Goal: Communication & Community: Share content

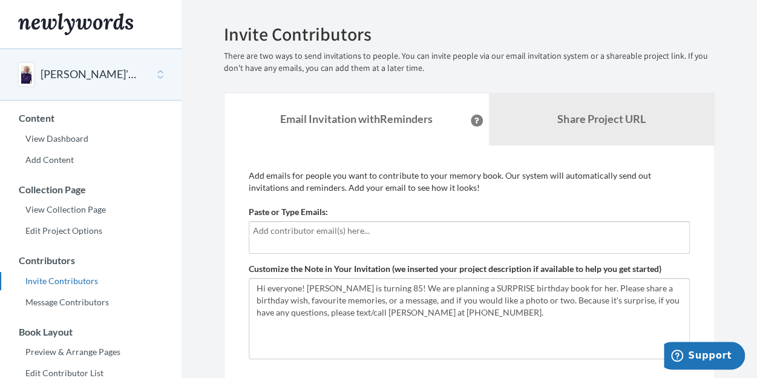
click at [273, 230] on input "text" at bounding box center [469, 230] width 433 height 13
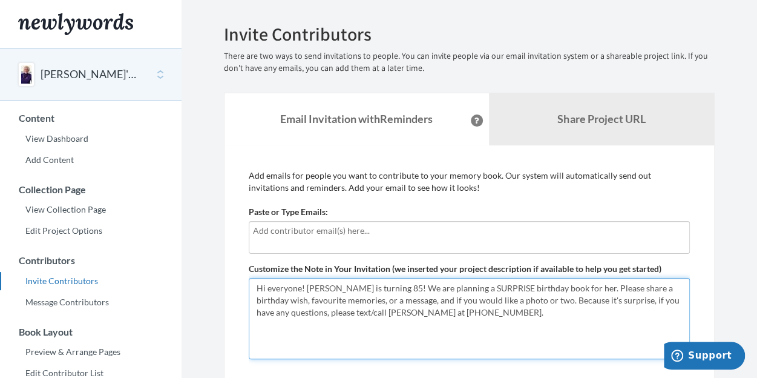
click at [381, 299] on textarea "Hi everyone! Lynne Ginsburg is turning 85! We are planning a SURPRISE birthday …" at bounding box center [469, 318] width 441 height 81
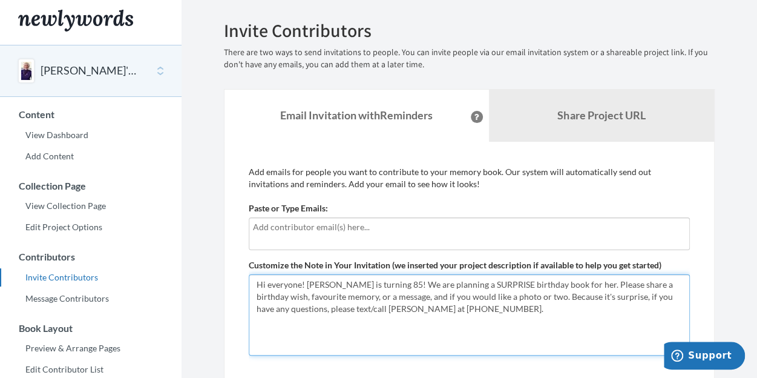
click at [503, 295] on textarea "Hi everyone! Lynne Ginsburg is turning 85! We are planning a SURPRISE birthday …" at bounding box center [469, 314] width 441 height 81
click at [609, 296] on textarea "Hi everyone! Lynne Ginsburg is turning 85! We are planning a SURPRISE birthday …" at bounding box center [469, 314] width 441 height 81
type textarea "Hi everyone! Lynne Ginsburg is turning 85! We are planning a SURPRISE birthday …"
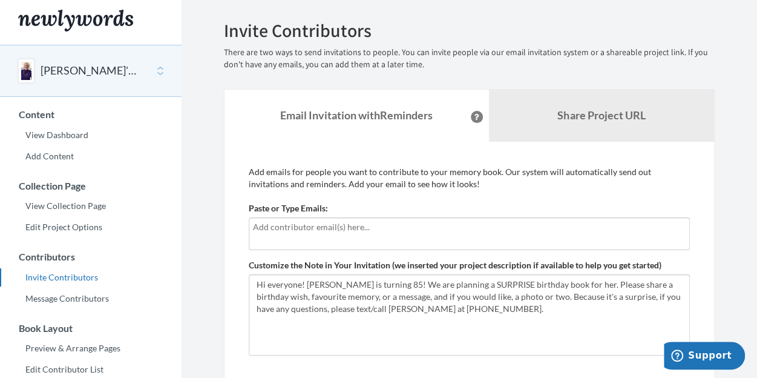
click at [262, 227] on input "text" at bounding box center [469, 226] width 433 height 13
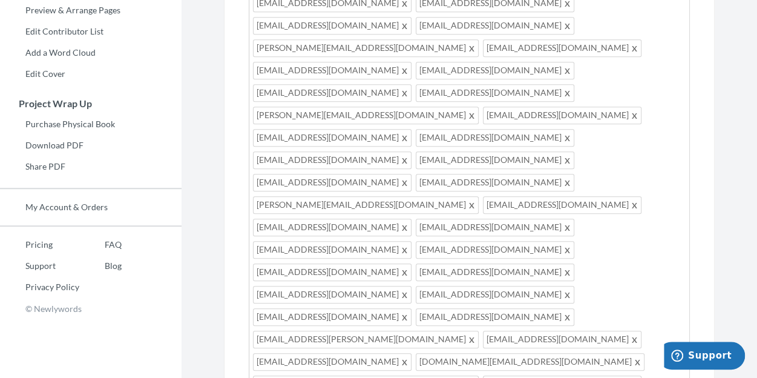
scroll to position [367, 0]
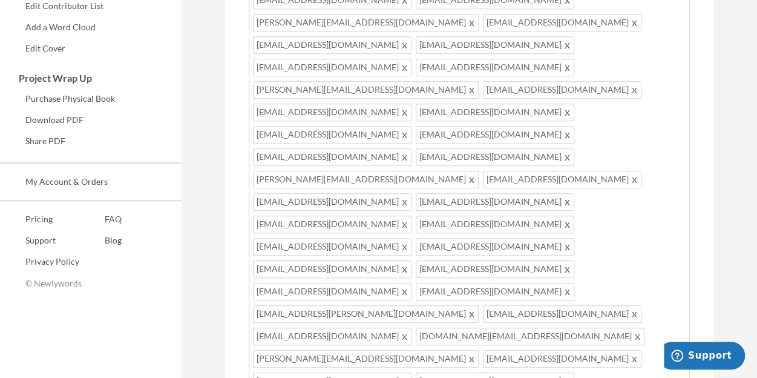
click at [201, 245] on section "Emails have been sent! Invite Contributors There are two ways to send invitatio…" at bounding box center [469, 377] width 575 height 1488
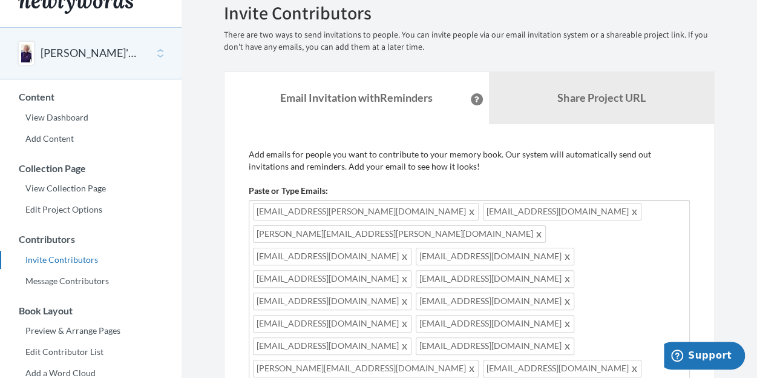
scroll to position [4, 0]
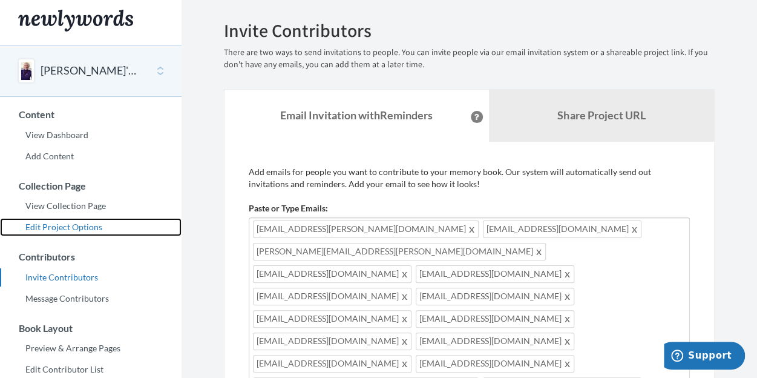
click at [82, 222] on link "Edit Project Options" at bounding box center [91, 227] width 182 height 18
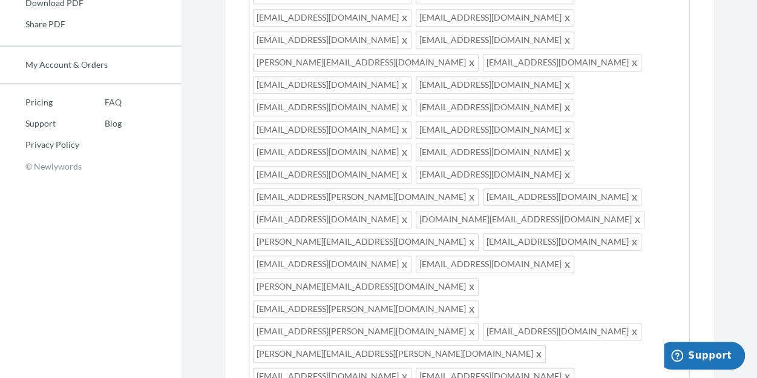
scroll to position [484, 0]
click at [507, 226] on div "[EMAIL_ADDRESS][PERSON_NAME][DOMAIN_NAME] [EMAIL_ADDRESS][DOMAIN_NAME] [PERSON_…" at bounding box center [469, 239] width 441 height 1004
type input "[EMAIL_ADDRESS][DOMAIN_NAME]"
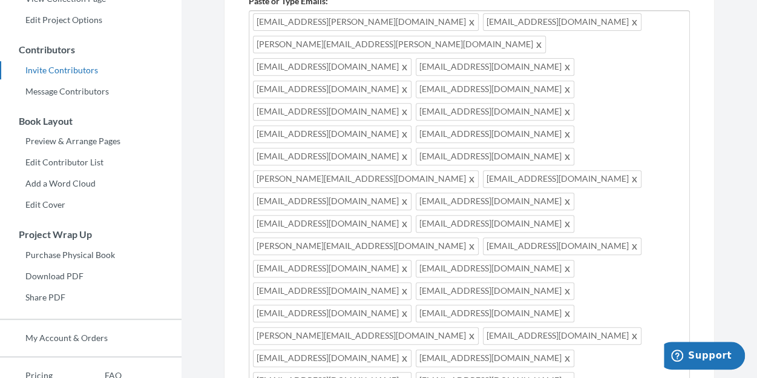
scroll to position [81, 0]
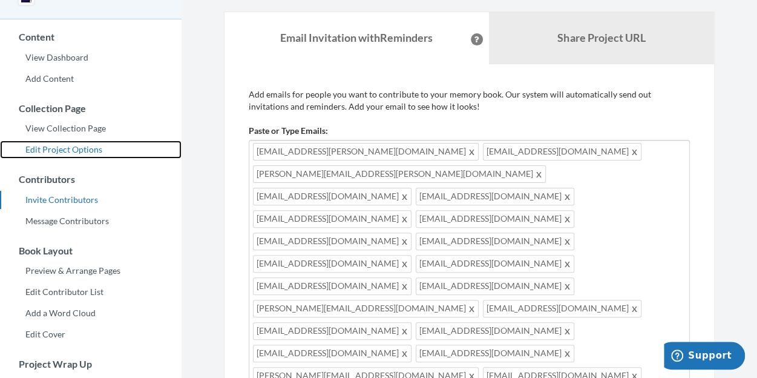
click at [88, 149] on link "Edit Project Options" at bounding box center [91, 149] width 182 height 18
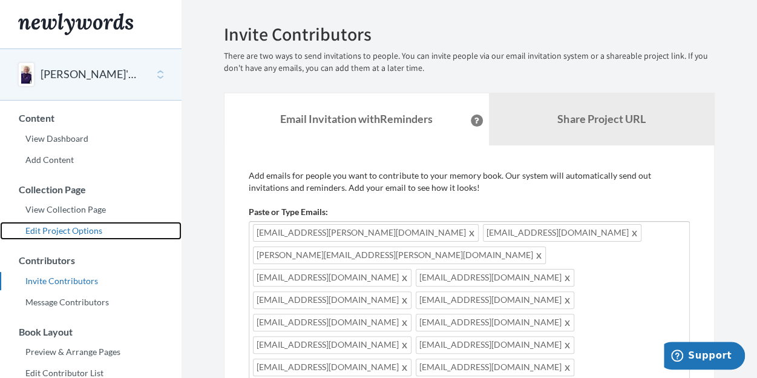
click at [76, 231] on link "Edit Project Options" at bounding box center [91, 230] width 182 height 18
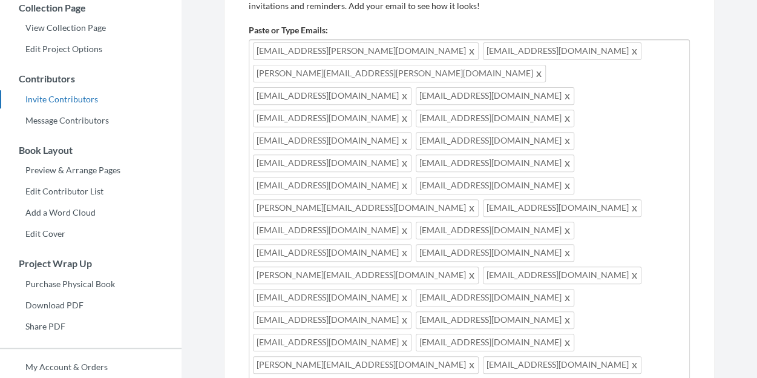
scroll to position [121, 0]
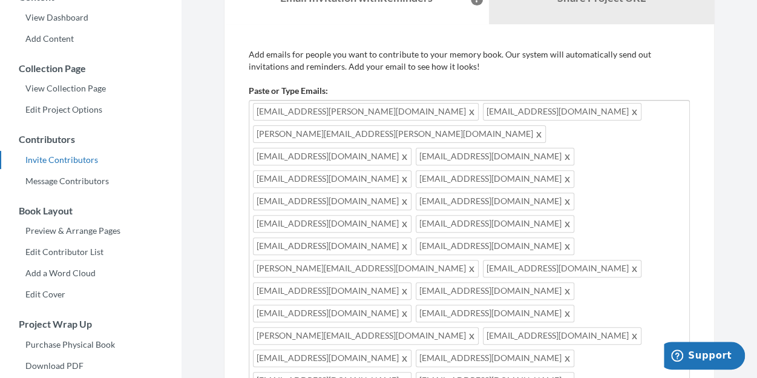
click at [468, 111] on span at bounding box center [472, 111] width 9 height 15
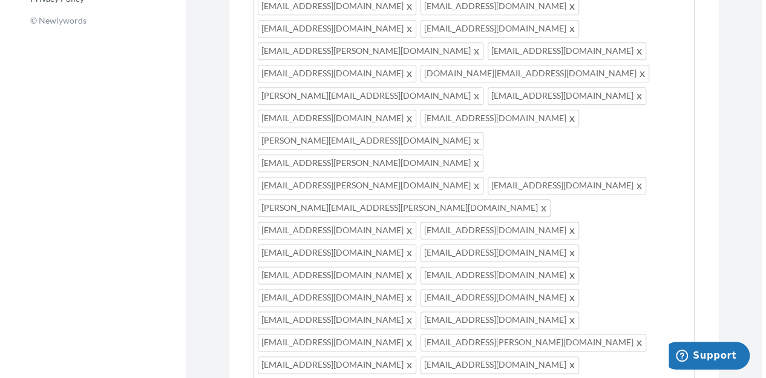
scroll to position [641, 0]
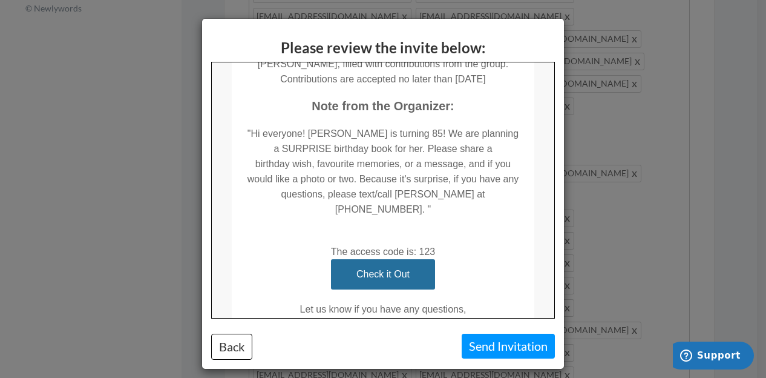
scroll to position [379, 0]
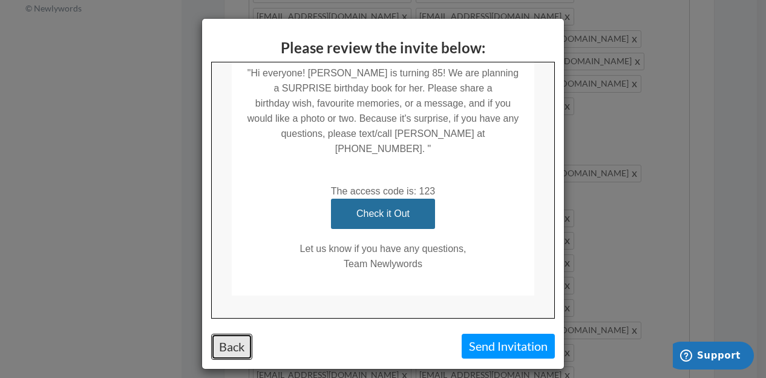
click at [227, 338] on button "Back" at bounding box center [231, 346] width 41 height 26
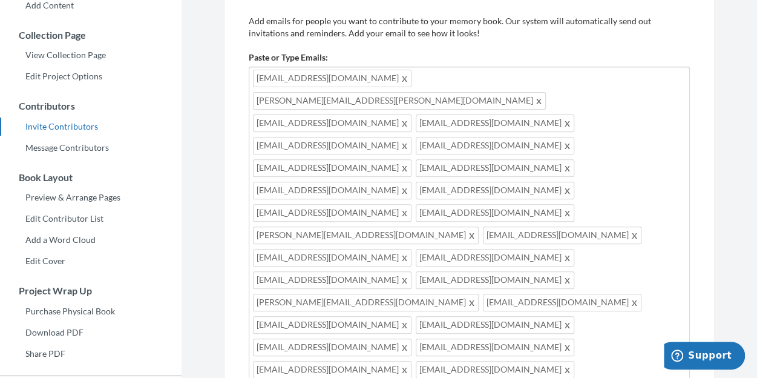
scroll to position [97, 0]
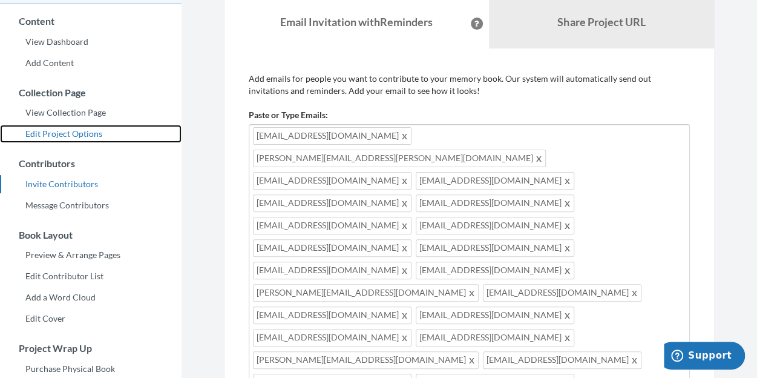
click at [80, 129] on link "Edit Project Options" at bounding box center [91, 134] width 182 height 18
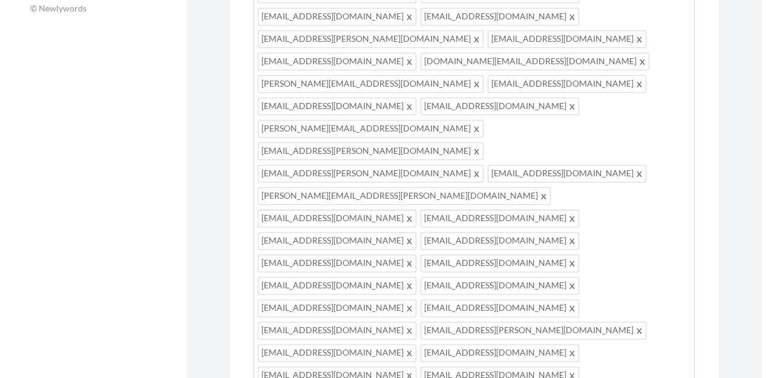
scroll to position [641, 0]
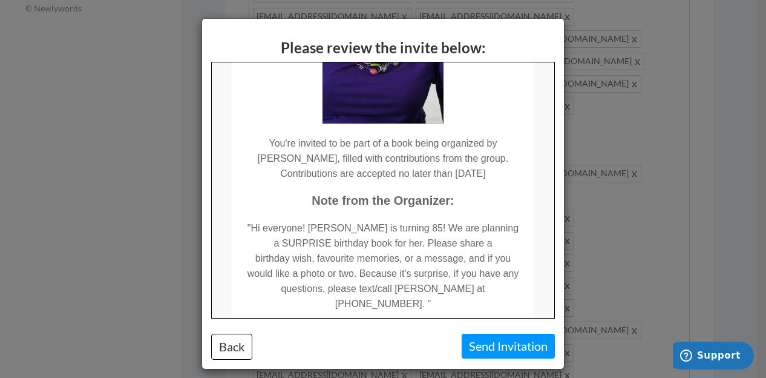
scroll to position [242, 0]
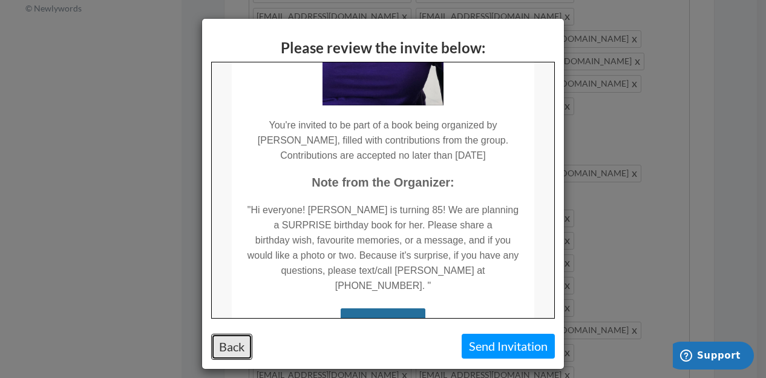
click at [222, 341] on button "Back" at bounding box center [231, 346] width 41 height 26
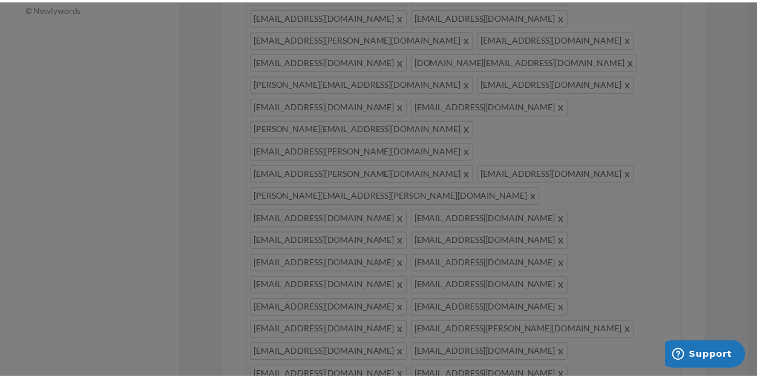
scroll to position [0, 0]
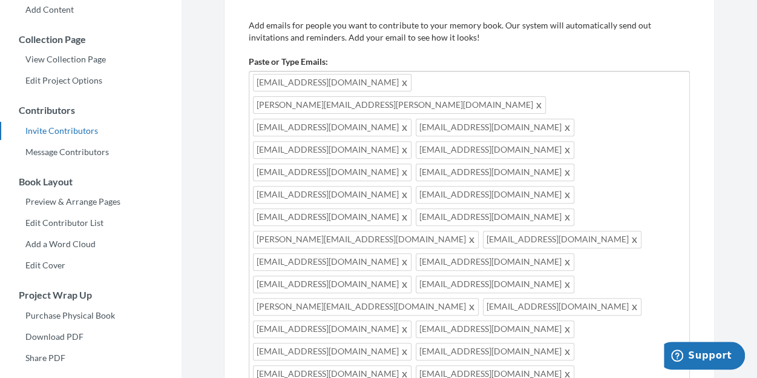
scroll to position [97, 0]
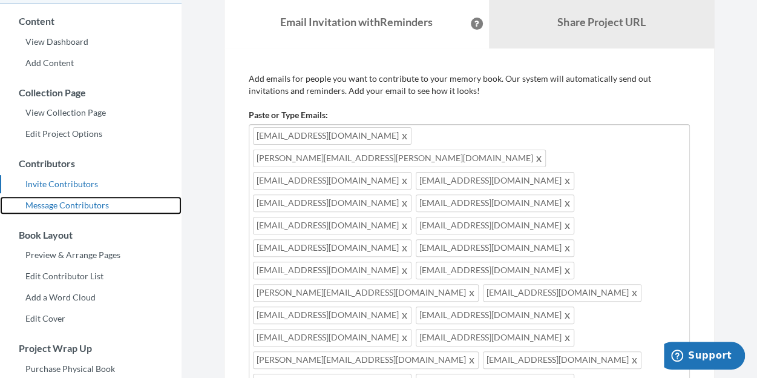
click at [77, 206] on link "Message Contributors" at bounding box center [91, 205] width 182 height 18
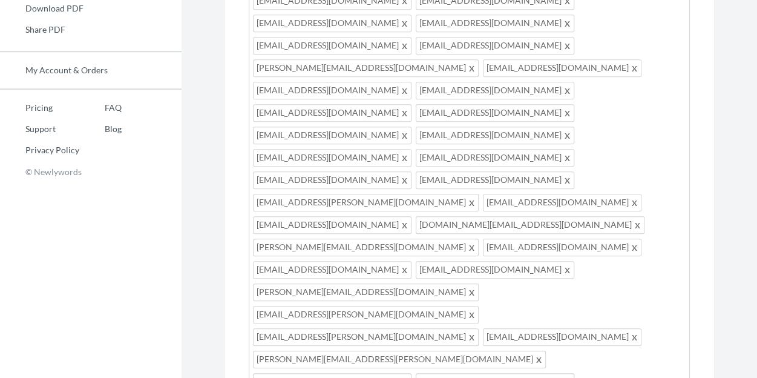
scroll to position [545, 0]
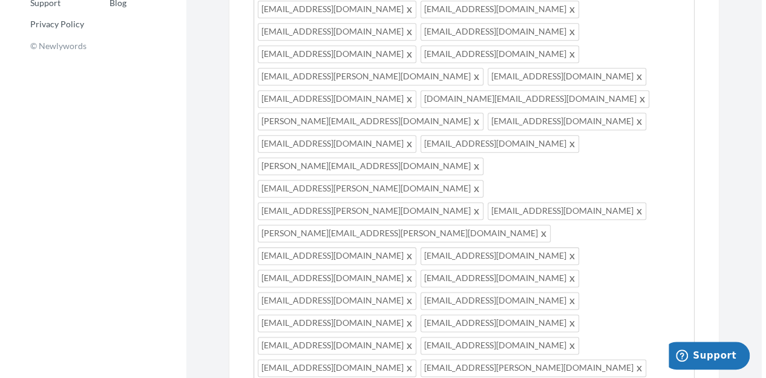
scroll to position [605, 0]
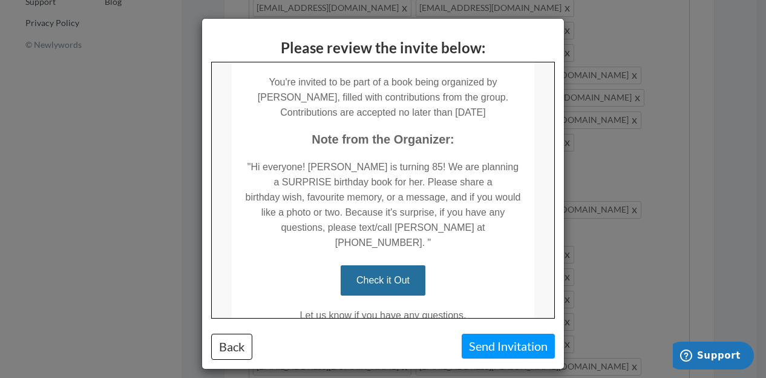
scroll to position [303, 0]
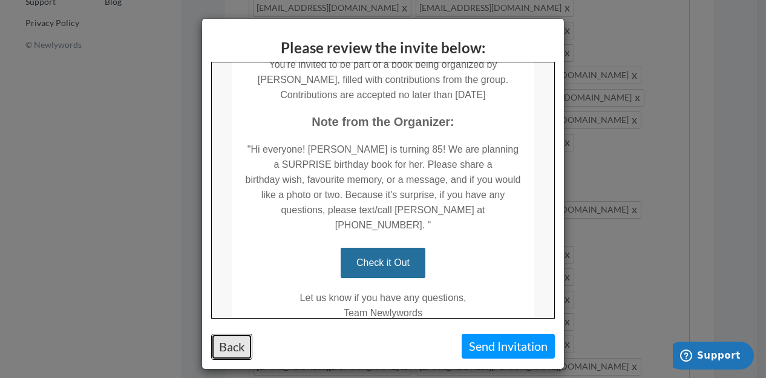
click at [232, 344] on button "Back" at bounding box center [231, 346] width 41 height 26
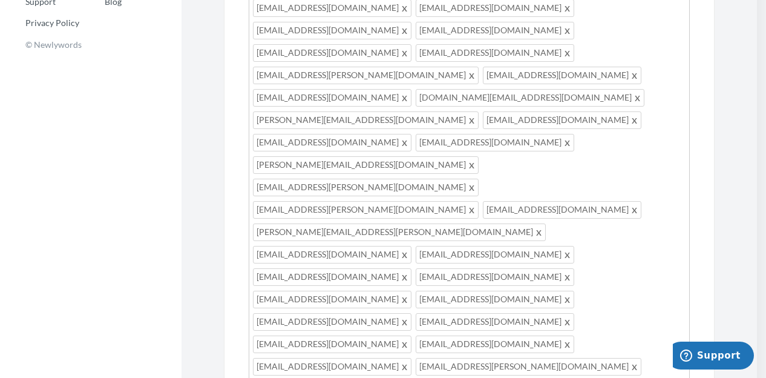
scroll to position [0, 0]
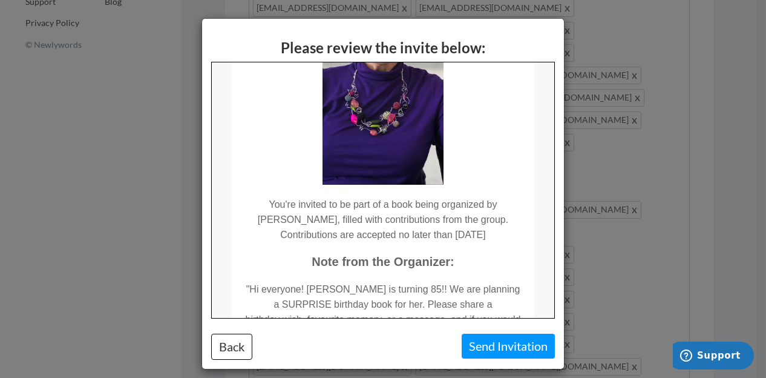
scroll to position [182, 0]
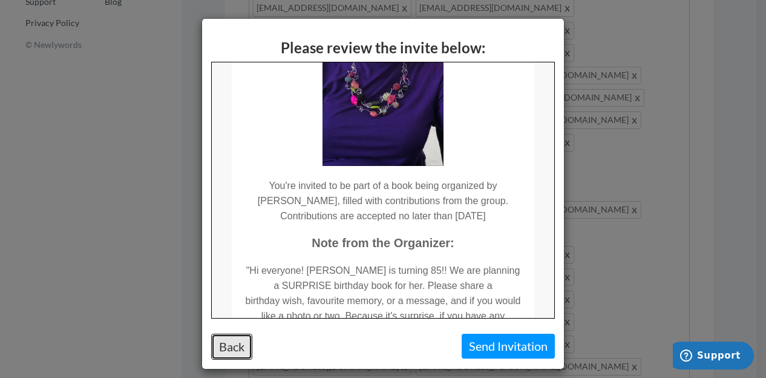
click at [238, 342] on button "Back" at bounding box center [231, 346] width 41 height 26
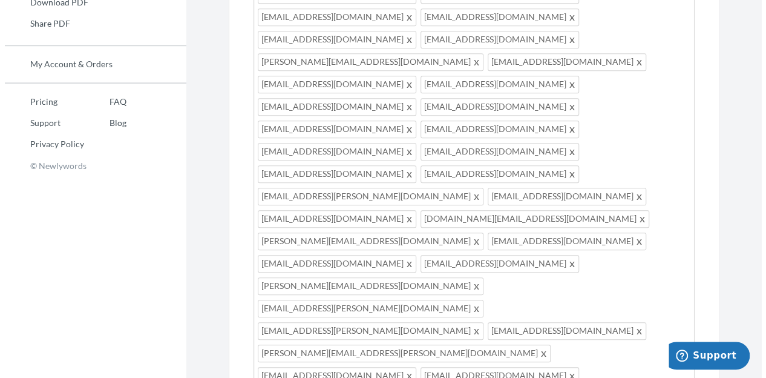
scroll to position [605, 0]
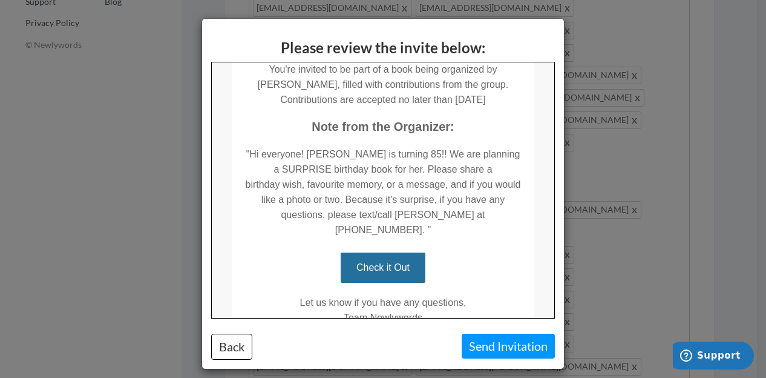
scroll to position [303, 0]
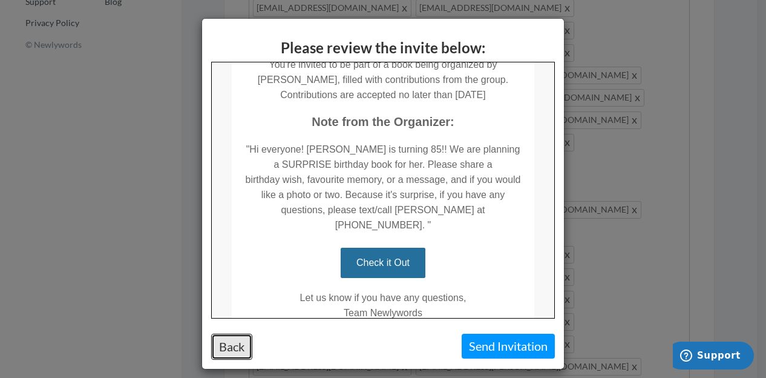
click at [229, 345] on button "Back" at bounding box center [231, 346] width 41 height 26
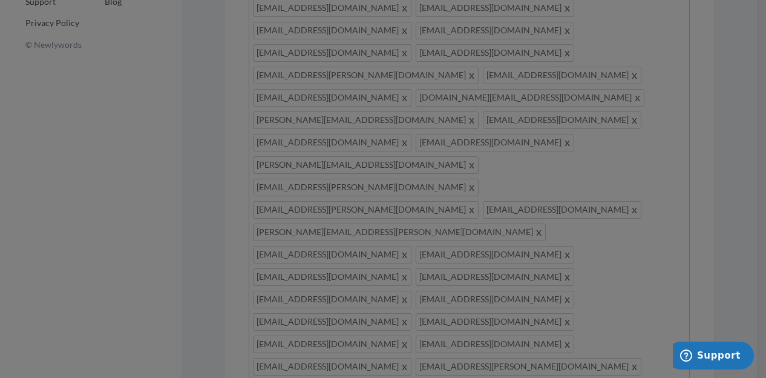
scroll to position [0, 0]
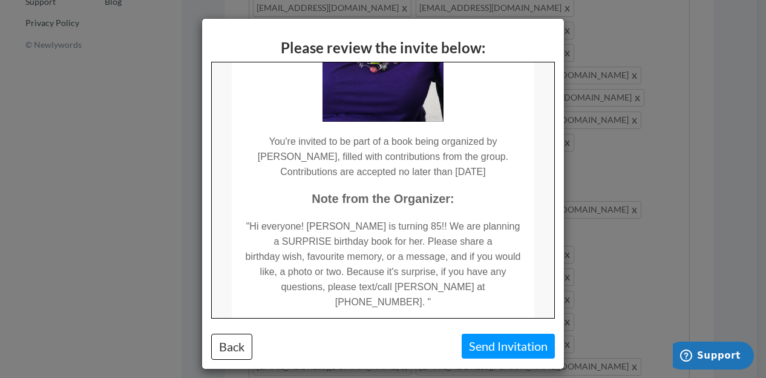
scroll to position [303, 0]
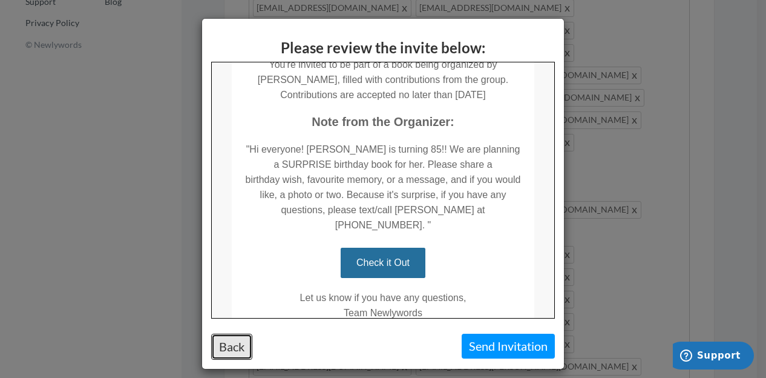
click at [224, 347] on button "Back" at bounding box center [231, 346] width 41 height 26
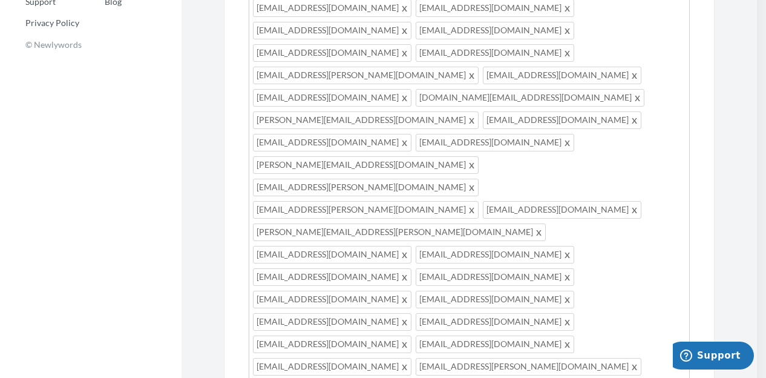
scroll to position [0, 0]
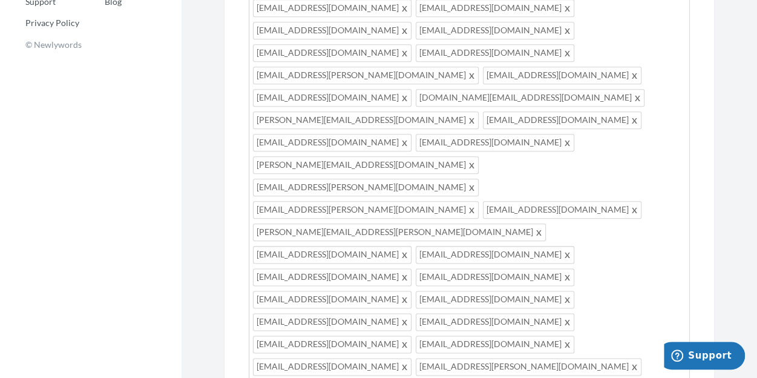
drag, startPoint x: 595, startPoint y: 198, endPoint x: 565, endPoint y: 197, distance: 30.3
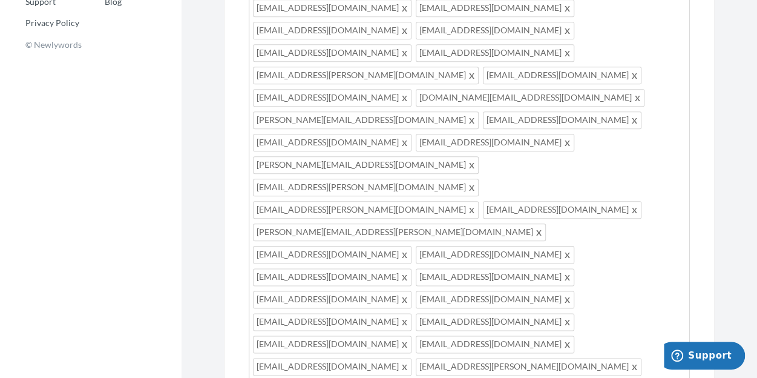
drag, startPoint x: 675, startPoint y: 198, endPoint x: 568, endPoint y: 200, distance: 107.7
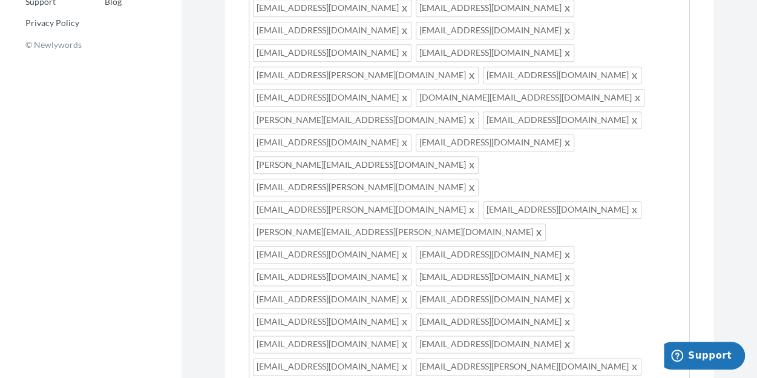
type textarea "Hi everyone! Lynne Ginsburg is turning 85!! We are planning a SURPRISE birthday…"
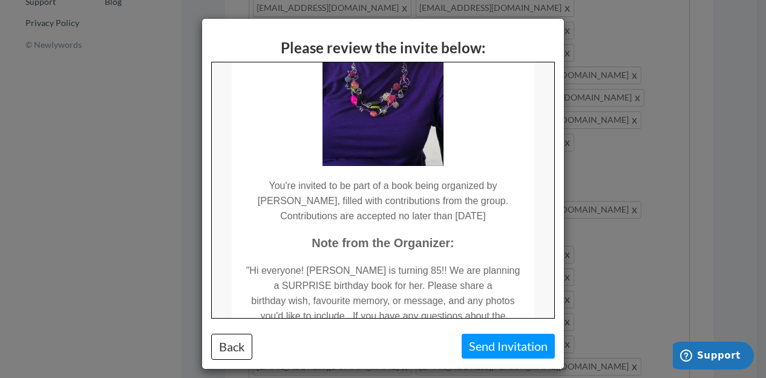
scroll to position [242, 0]
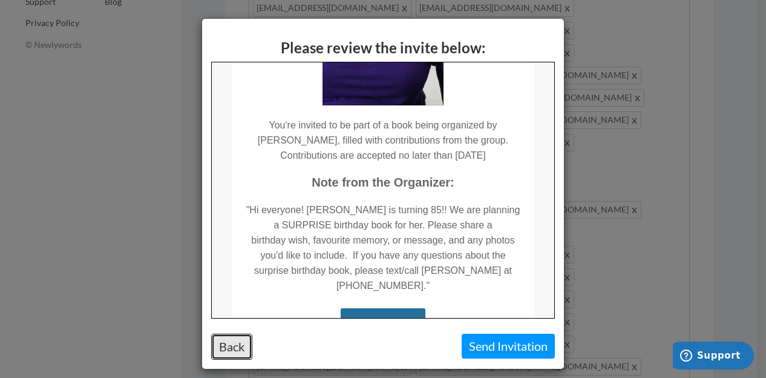
click at [234, 349] on button "Back" at bounding box center [231, 346] width 41 height 26
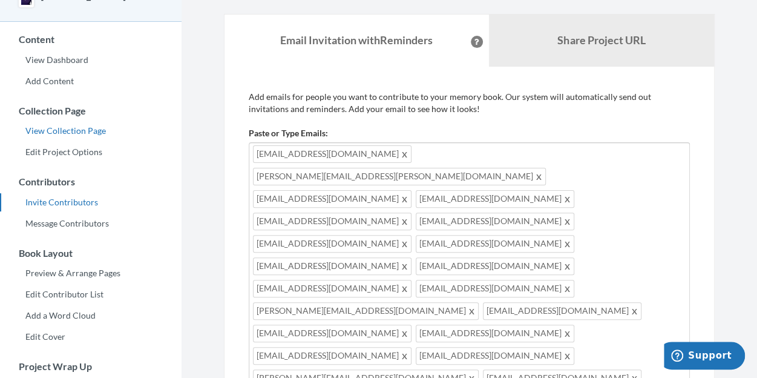
scroll to position [61, 0]
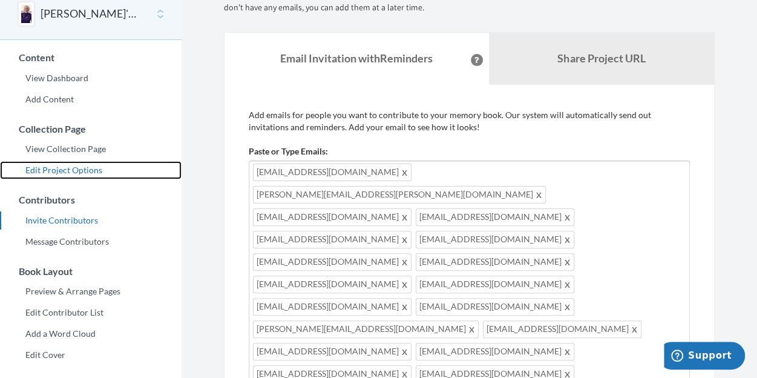
click at [88, 169] on link "Edit Project Options" at bounding box center [91, 170] width 182 height 18
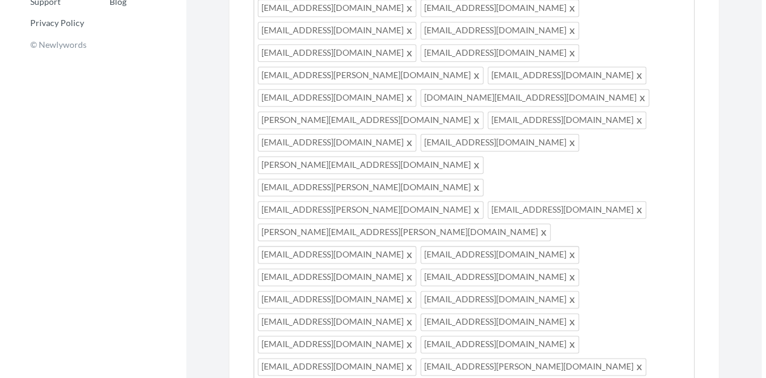
scroll to position [641, 0]
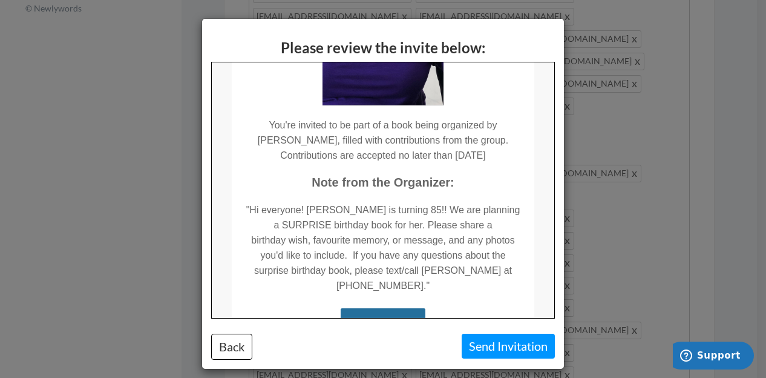
scroll to position [303, 0]
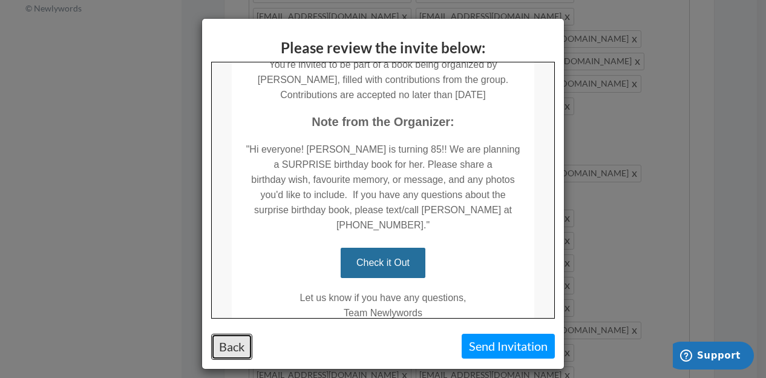
click at [229, 342] on button "Back" at bounding box center [231, 346] width 41 height 26
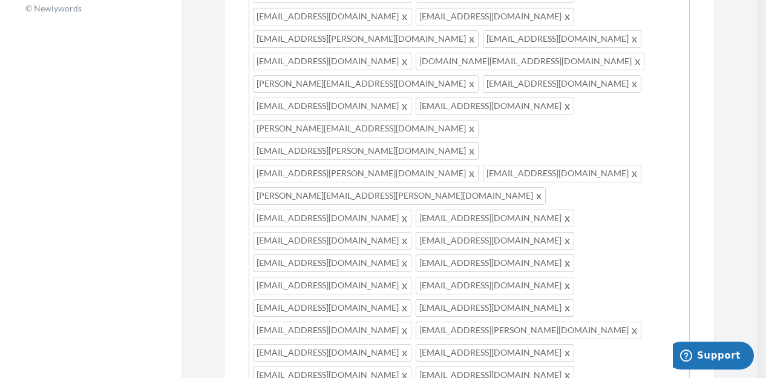
scroll to position [0, 0]
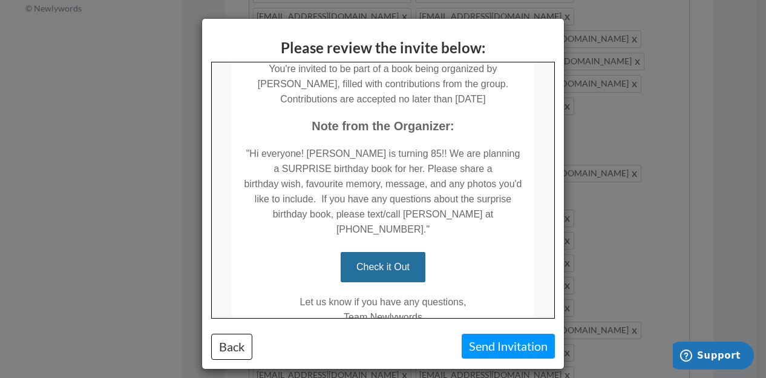
scroll to position [303, 0]
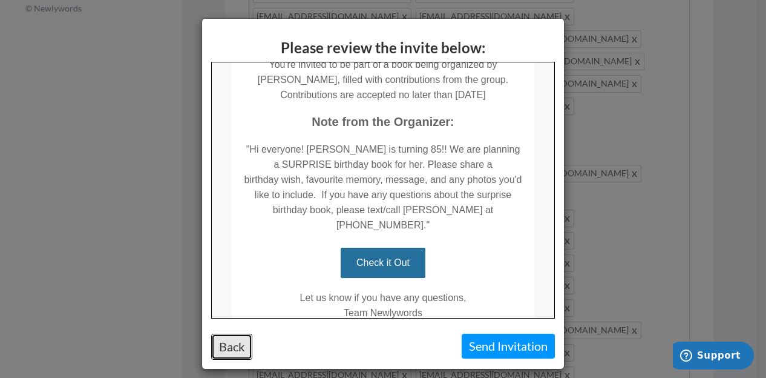
click at [237, 339] on button "Back" at bounding box center [231, 346] width 41 height 26
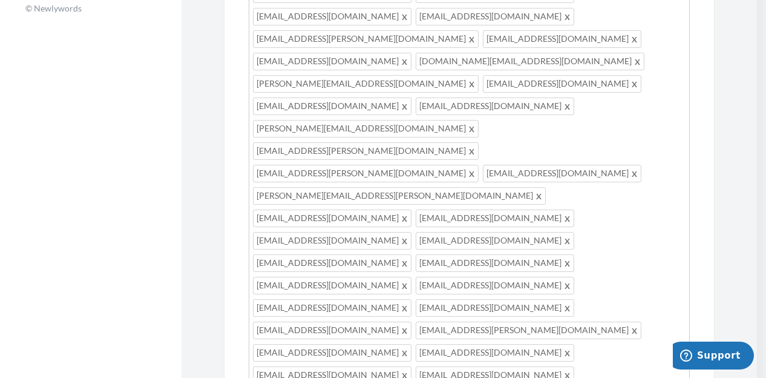
scroll to position [0, 0]
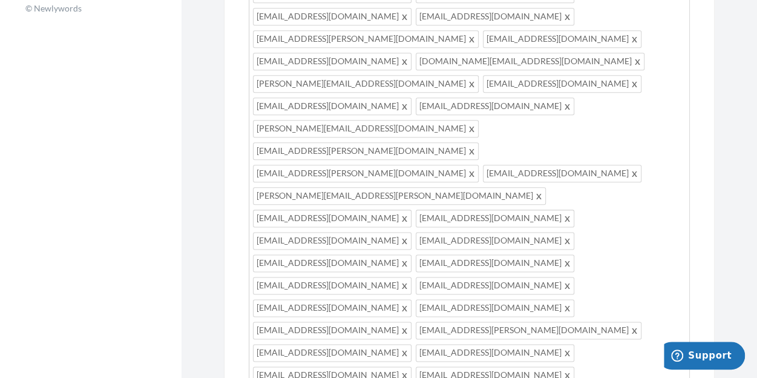
type textarea "Hi everyone! [PERSON_NAME] is turning 85!! We are planning a SURPRISE birthday …"
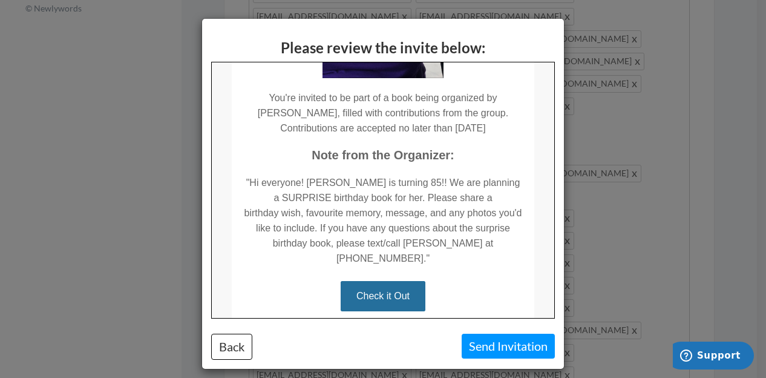
scroll to position [356, 0]
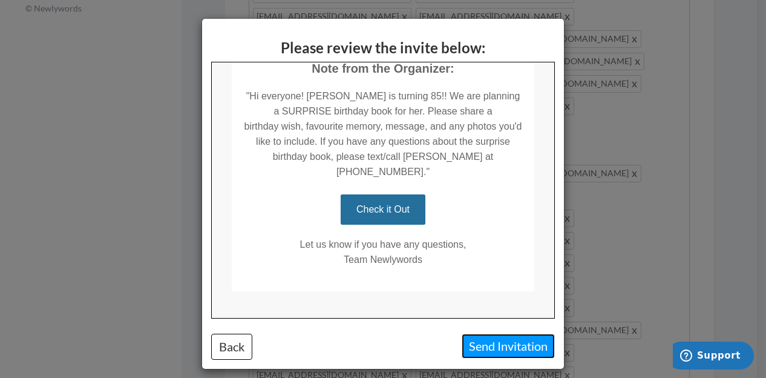
click at [491, 343] on button "Send Invitation" at bounding box center [508, 345] width 93 height 25
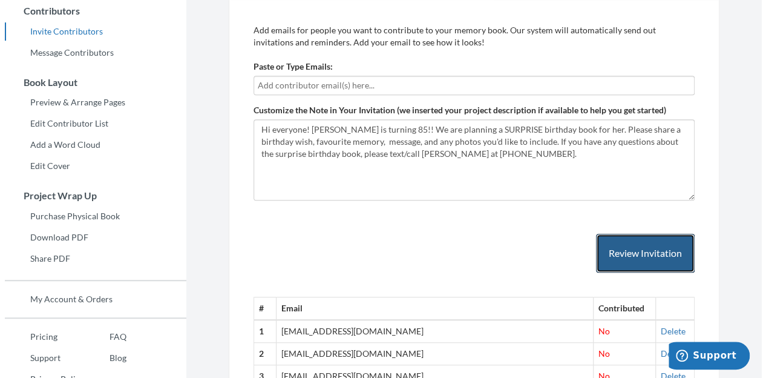
scroll to position [250, 0]
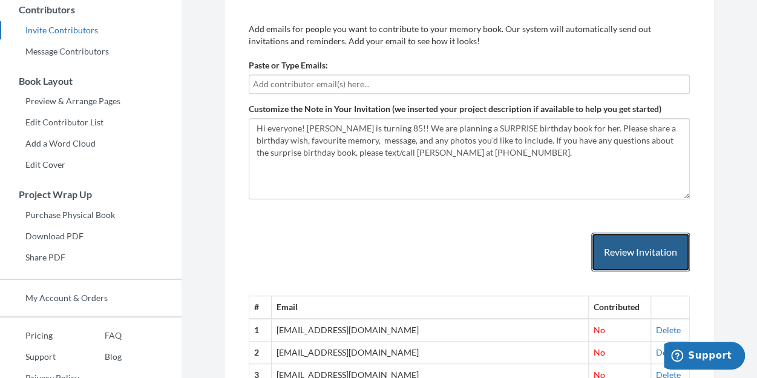
click at [607, 243] on button "Review Invitation" at bounding box center [640, 251] width 99 height 39
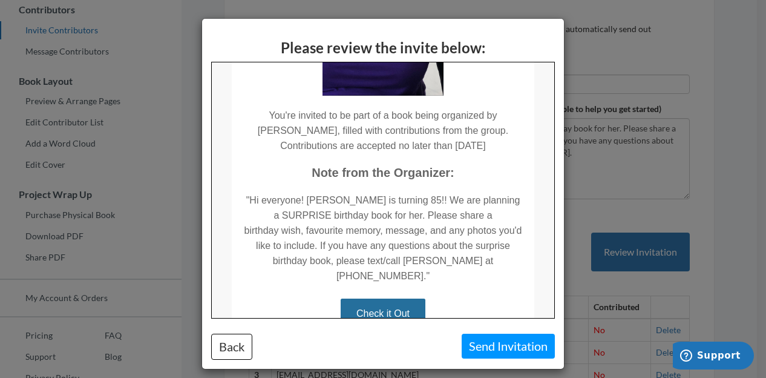
scroll to position [356, 0]
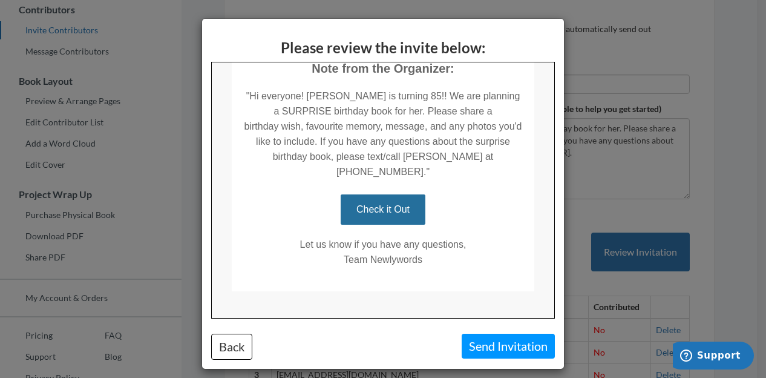
click at [617, 162] on div "Please review the invite below: Back Send Invitation" at bounding box center [383, 189] width 766 height 378
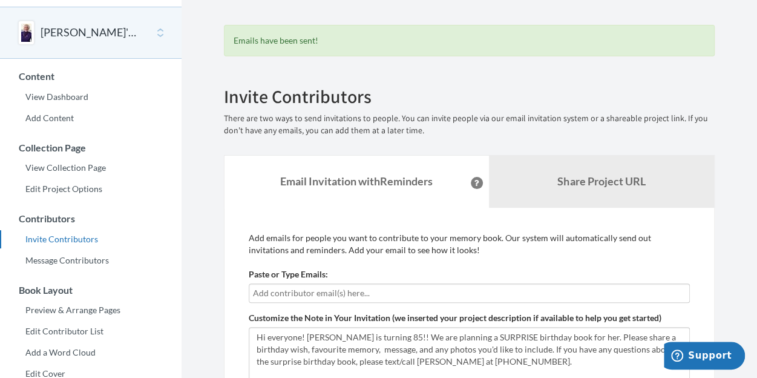
scroll to position [61, 0]
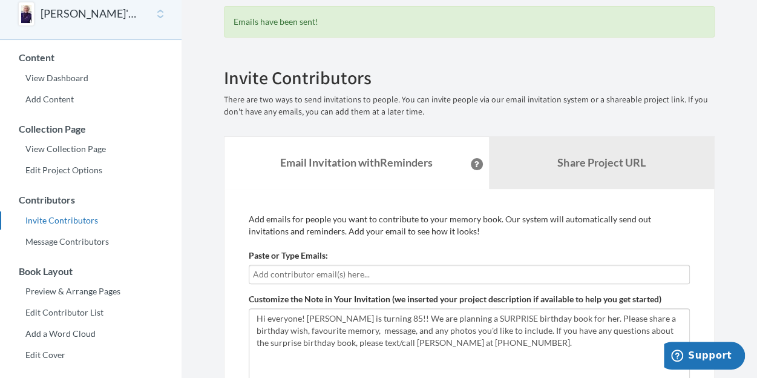
click at [299, 271] on input "text" at bounding box center [469, 273] width 433 height 13
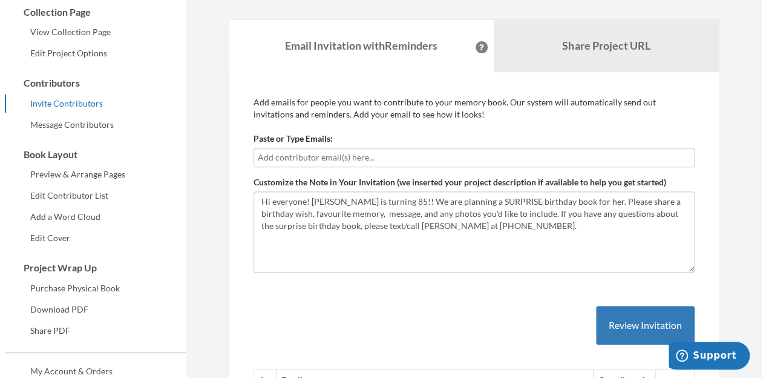
scroll to position [182, 0]
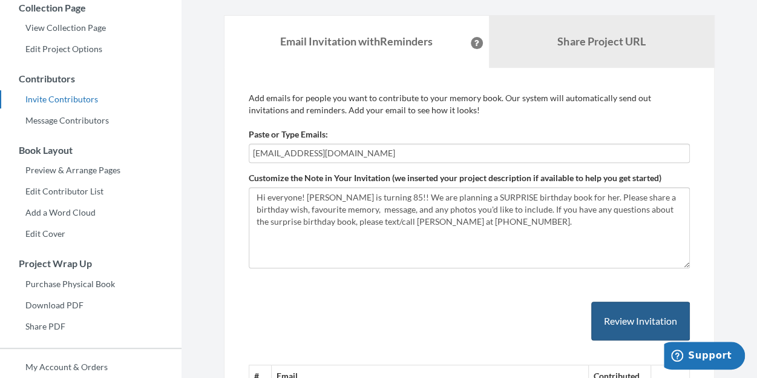
type input "[EMAIL_ADDRESS][DOMAIN_NAME]"
click at [617, 318] on button "Review Invitation" at bounding box center [640, 320] width 99 height 39
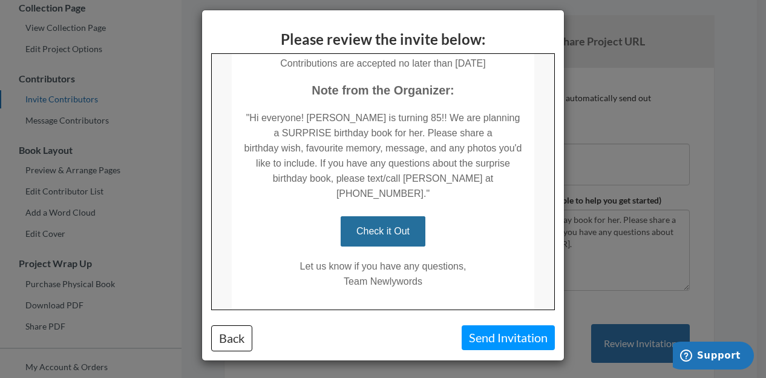
scroll to position [356, 0]
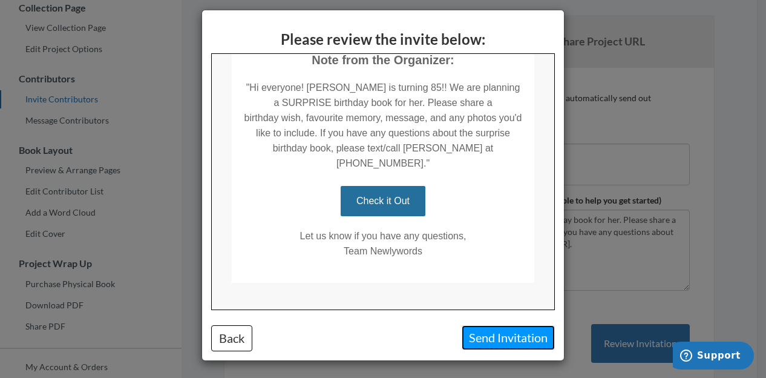
click at [510, 333] on button "Send Invitation" at bounding box center [508, 337] width 93 height 25
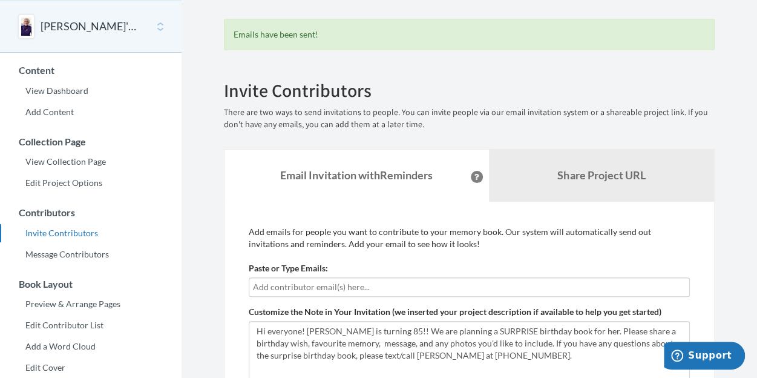
scroll to position [0, 0]
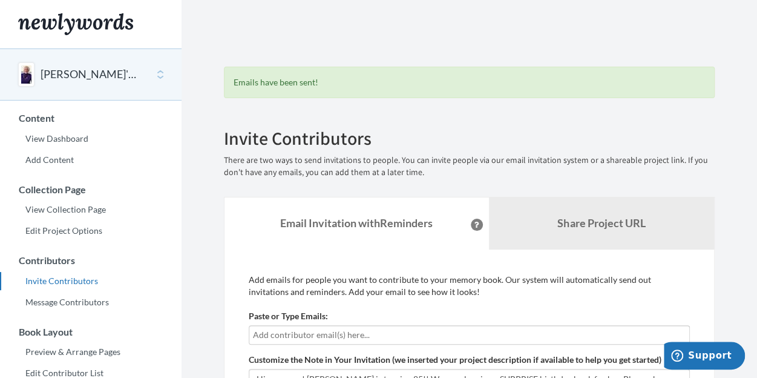
click at [160, 77] on div "[PERSON_NAME]'s 85th Birthday!" at bounding box center [91, 74] width 182 height 52
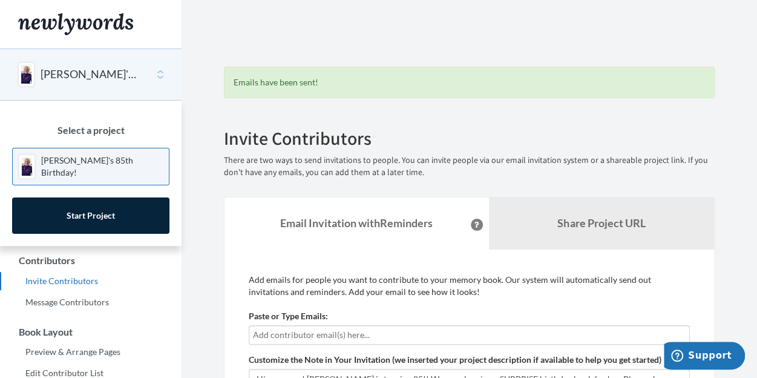
click at [134, 162] on link "[PERSON_NAME]'s 85th Birthday!" at bounding box center [90, 167] width 157 height 38
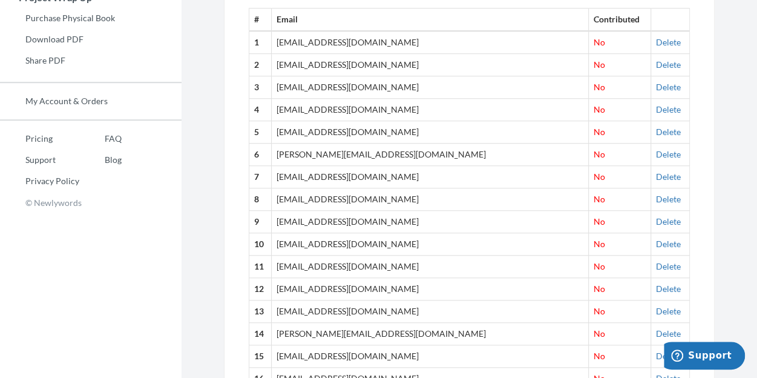
scroll to position [484, 0]
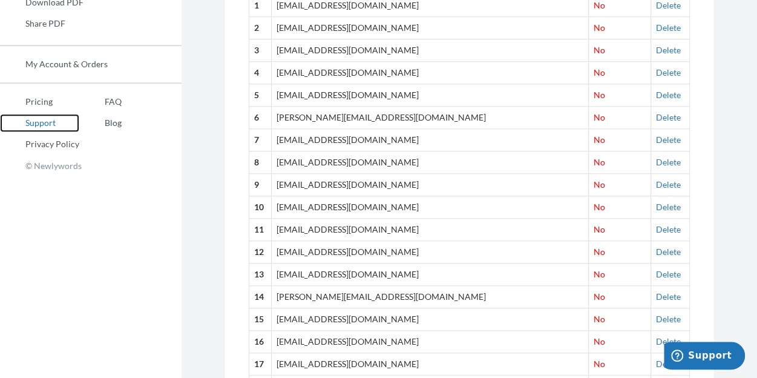
click at [47, 122] on link "Support" at bounding box center [39, 123] width 79 height 18
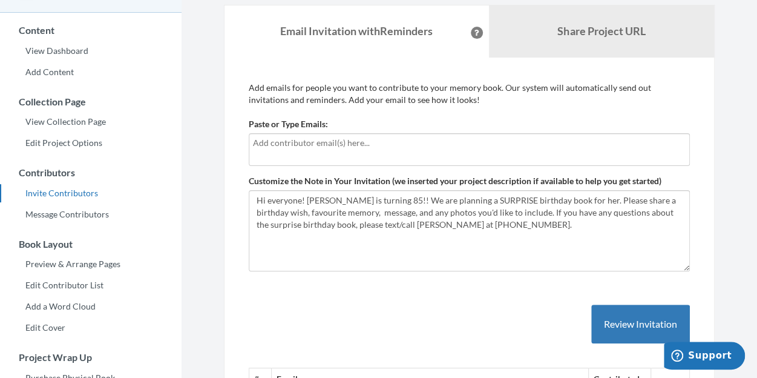
scroll to position [35, 0]
